Goal: Navigation & Orientation: Go to known website

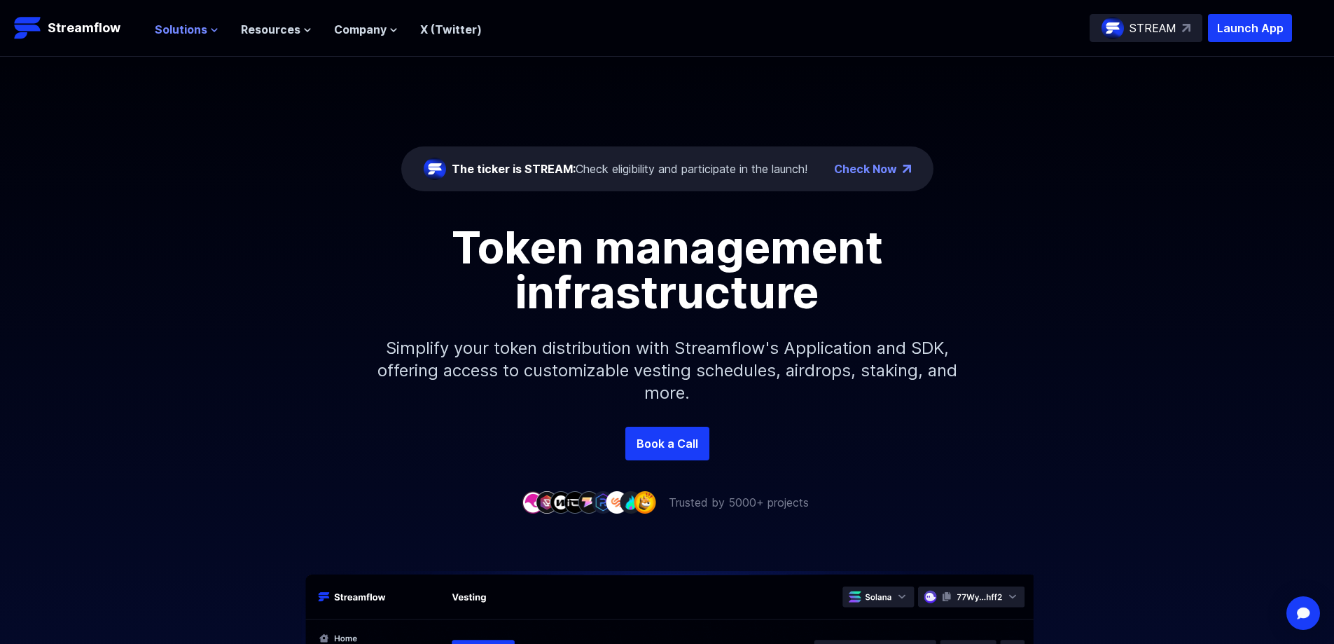
click at [165, 31] on span "Solutions" at bounding box center [181, 29] width 53 height 17
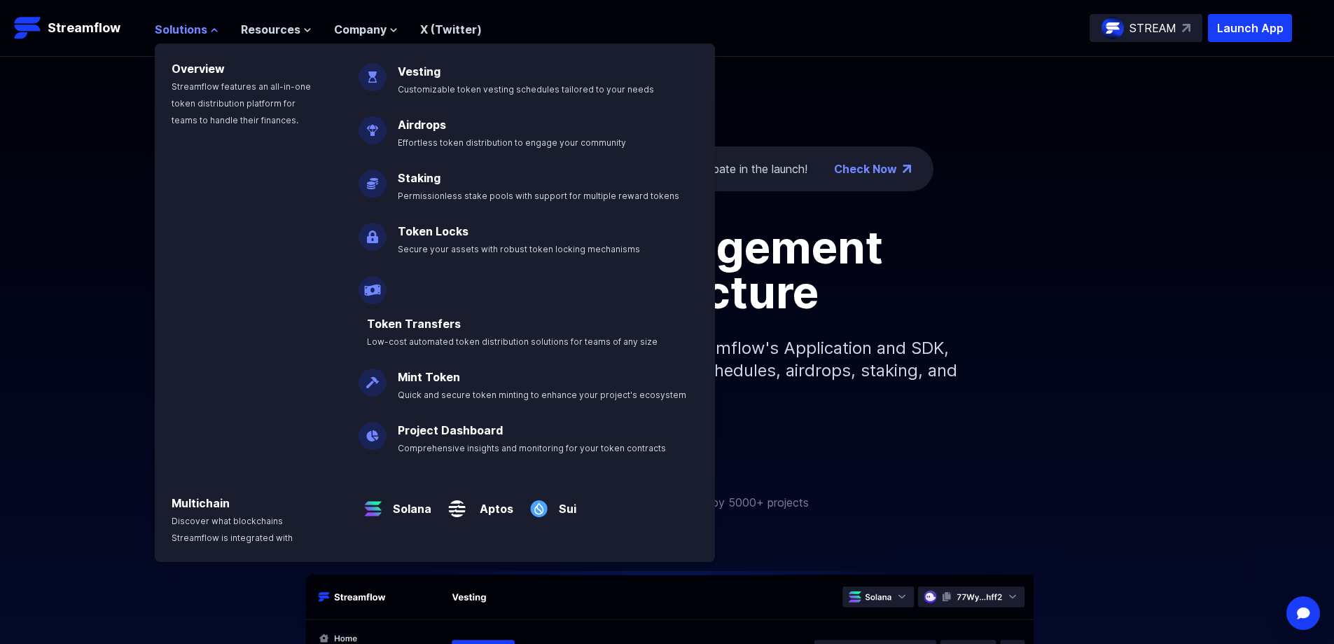
click at [165, 31] on span "Solutions" at bounding box center [181, 29] width 53 height 17
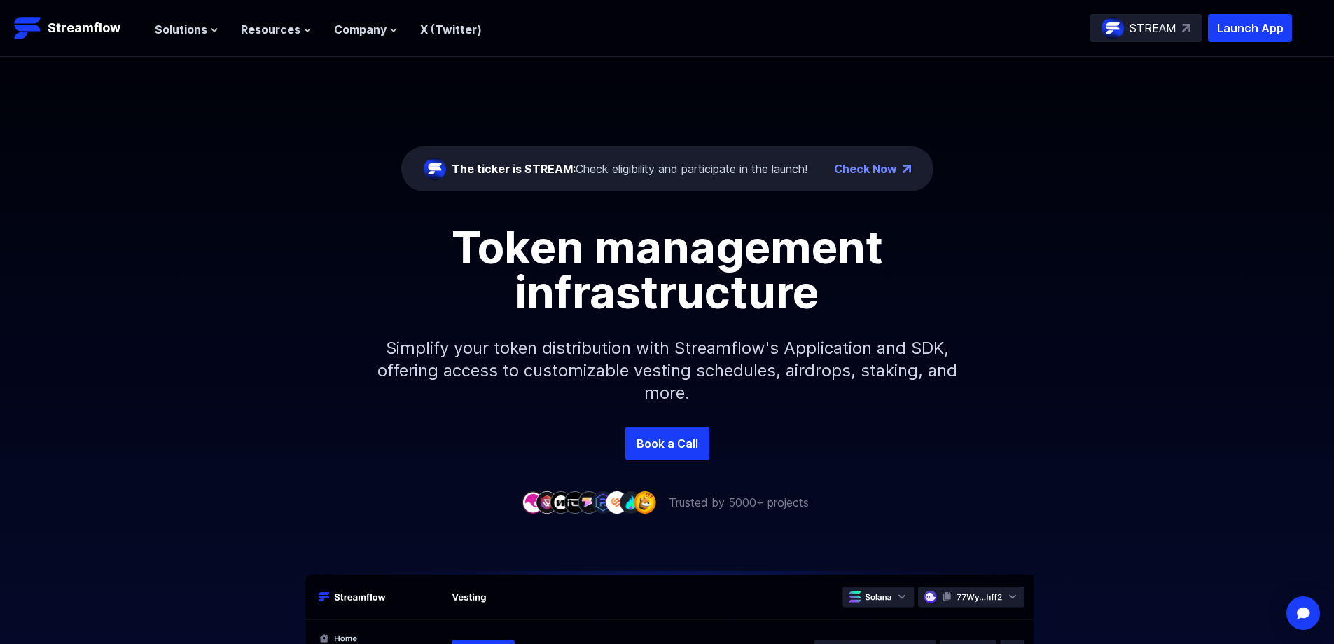
click at [1285, 12] on header "Streamflow Launch App STREAM Solutions Overview Streamflow features an all-in-o…" at bounding box center [667, 28] width 1334 height 57
click at [1264, 32] on p "Launch App" at bounding box center [1250, 28] width 84 height 28
